Goal: Navigation & Orientation: Find specific page/section

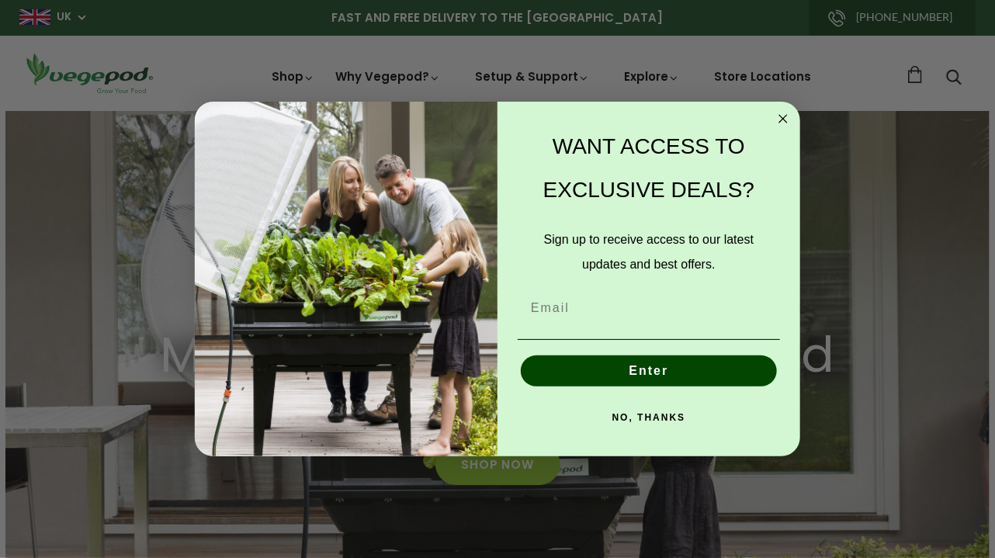
click at [779, 117] on circle "Close dialog" at bounding box center [783, 119] width 18 height 18
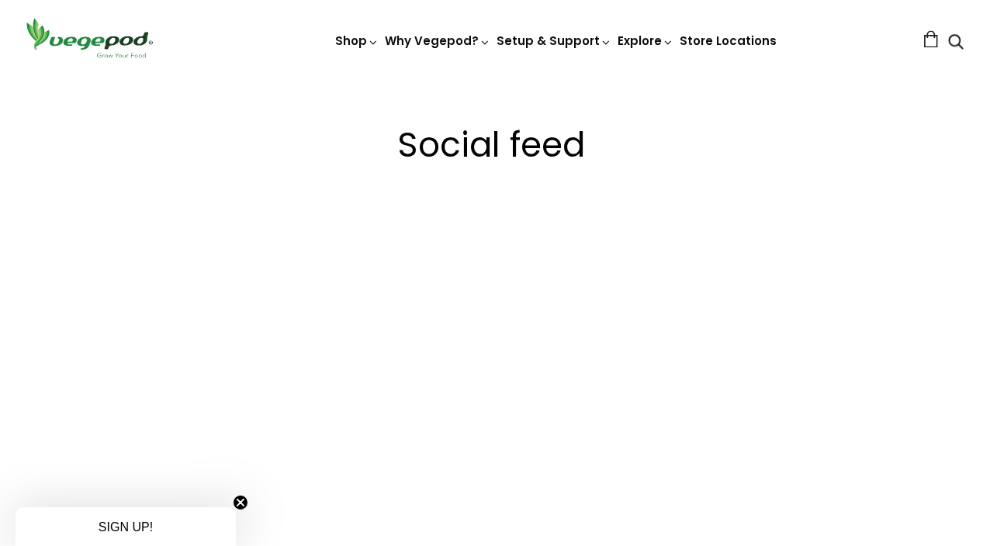
scroll to position [2250, 0]
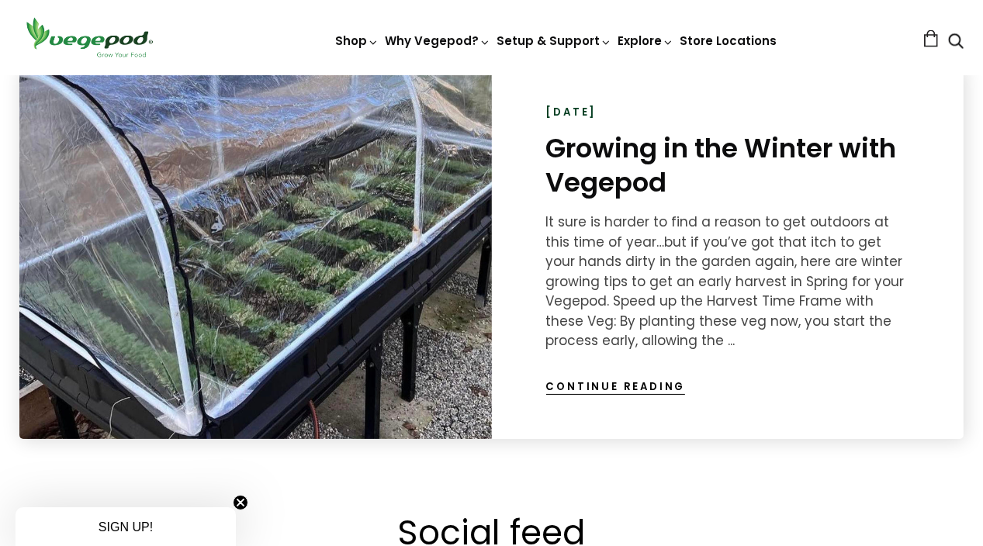
click at [614, 383] on link "Continue reading" at bounding box center [616, 387] width 140 height 16
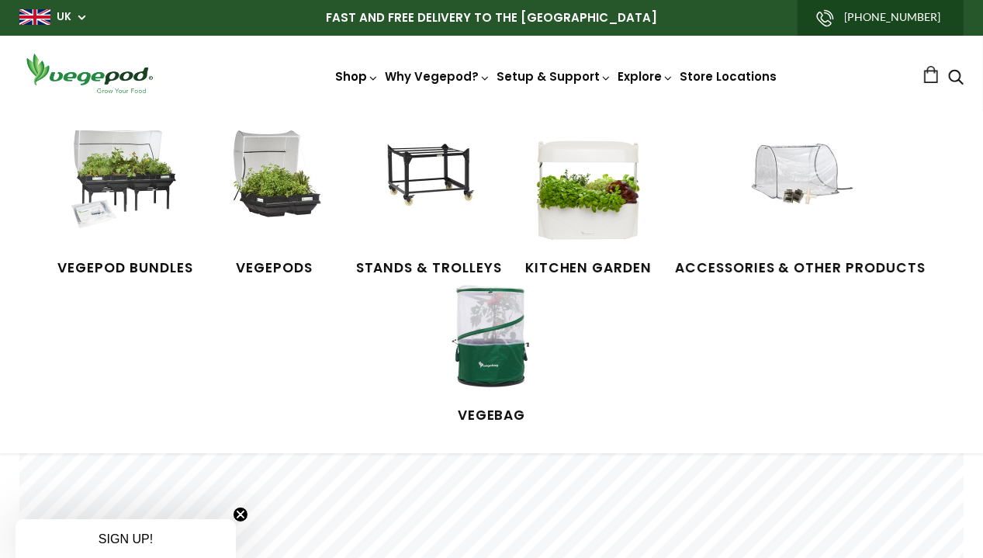
click at [368, 72] on icon at bounding box center [374, 78] width 12 height 12
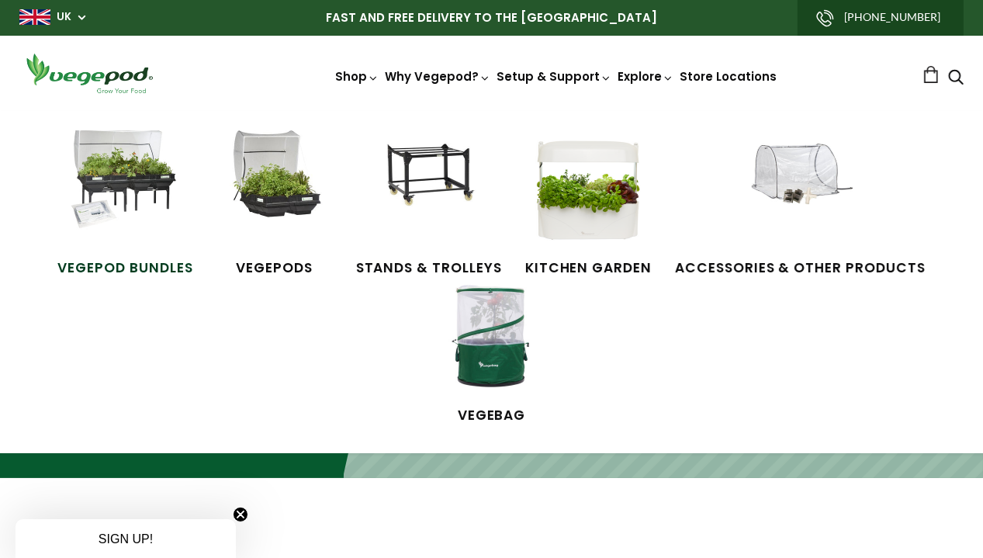
click at [149, 197] on img at bounding box center [125, 188] width 116 height 116
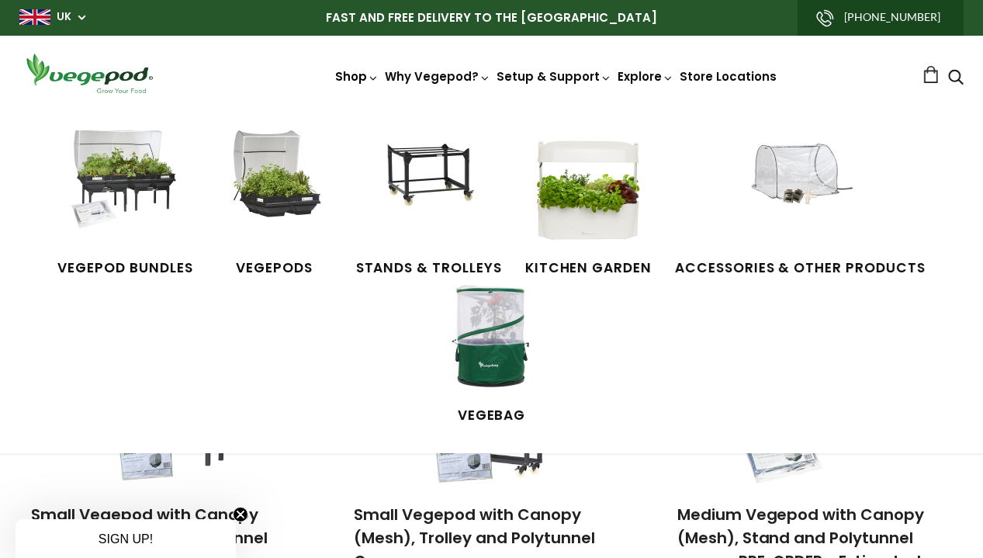
click at [368, 74] on icon at bounding box center [374, 78] width 12 height 12
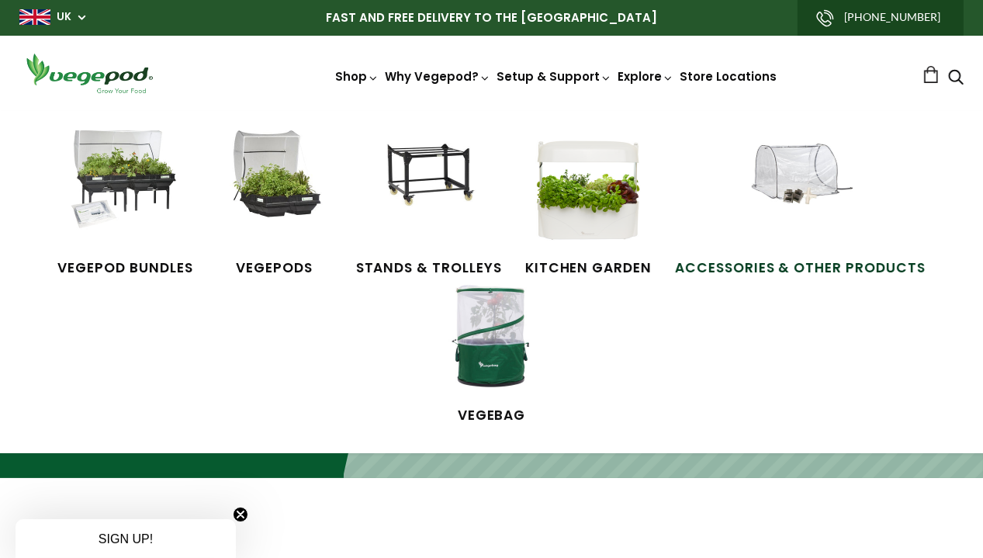
click at [823, 207] on img at bounding box center [800, 188] width 116 height 116
